Goal: Information Seeking & Learning: Learn about a topic

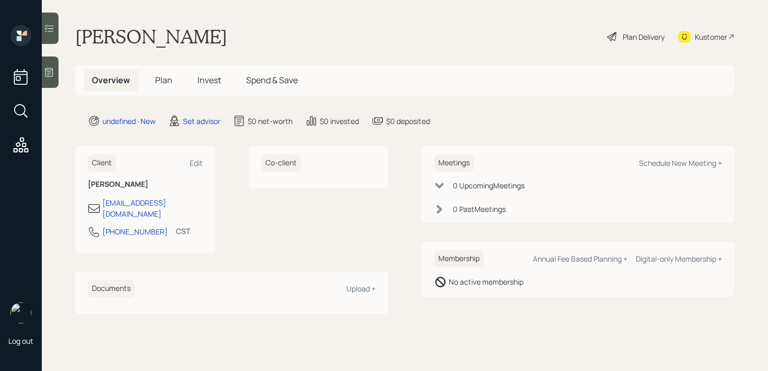
click at [51, 70] on icon at bounding box center [49, 72] width 10 height 10
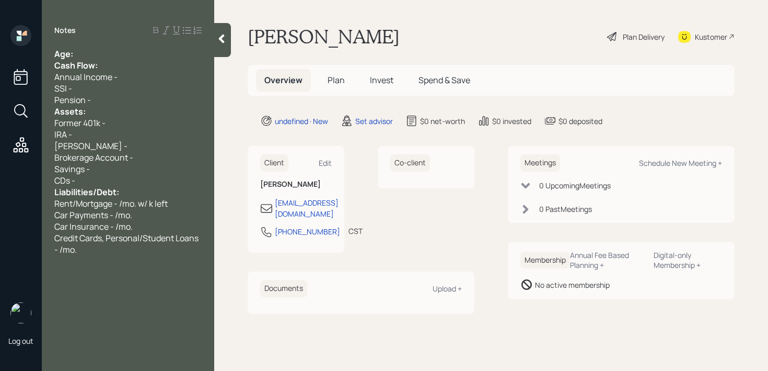
click at [108, 60] on div "Cash Flow:" at bounding box center [127, 65] width 147 height 11
click at [108, 57] on div "Age:" at bounding box center [127, 53] width 147 height 11
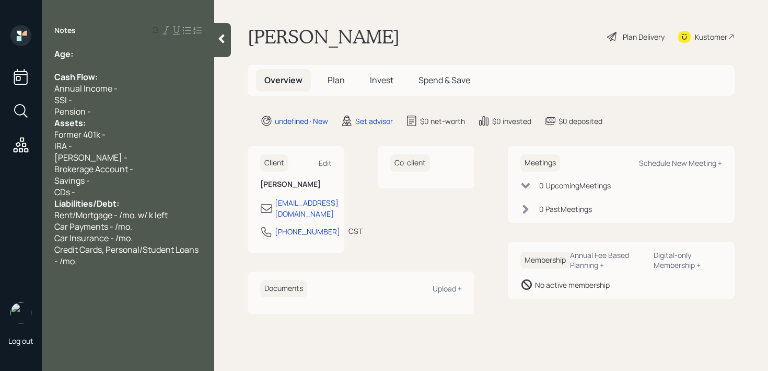
click at [101, 110] on div "Pension -" at bounding box center [127, 111] width 147 height 11
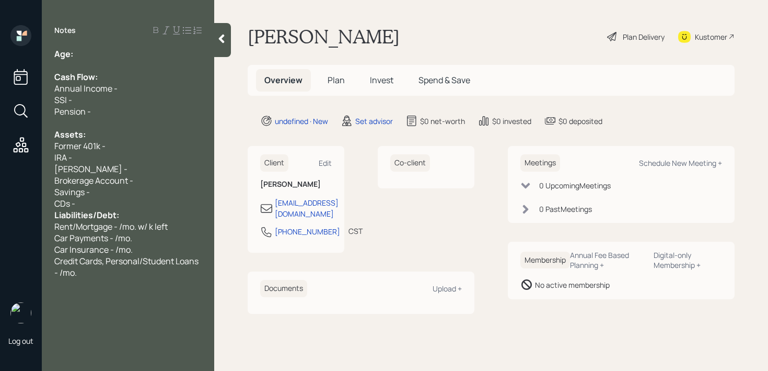
click at [118, 198] on div "CDs -" at bounding box center [127, 203] width 147 height 11
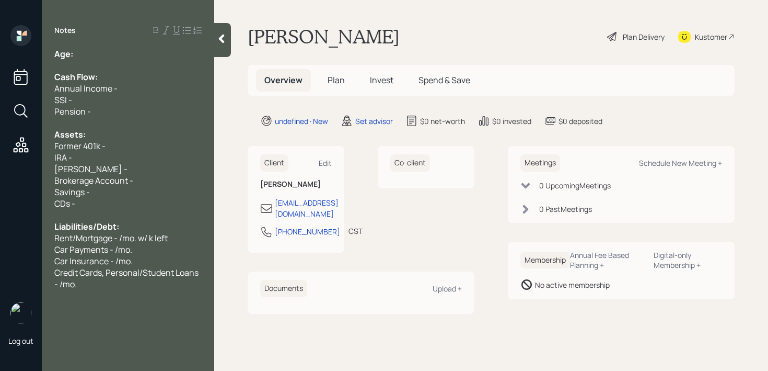
click at [101, 50] on div "Age:" at bounding box center [127, 53] width 147 height 11
drag, startPoint x: 85, startPoint y: 58, endPoint x: 76, endPoint y: 58, distance: 8.4
click at [76, 58] on span "Age: [DEMOGRAPHIC_DATA]" at bounding box center [112, 53] width 117 height 11
click at [95, 58] on div "Age: [DEMOGRAPHIC_DATA]" at bounding box center [127, 53] width 147 height 11
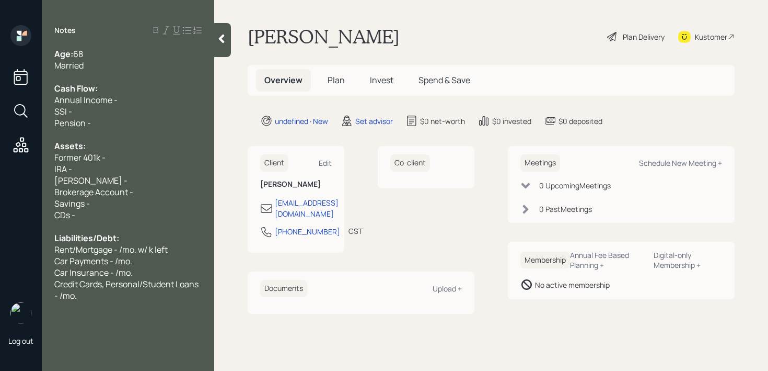
click at [711, 40] on div "Kustomer" at bounding box center [711, 36] width 32 height 11
click at [162, 205] on div "Savings -" at bounding box center [127, 203] width 147 height 11
click at [165, 180] on div "[PERSON_NAME] -" at bounding box center [127, 180] width 147 height 11
